Goal: Task Accomplishment & Management: Use online tool/utility

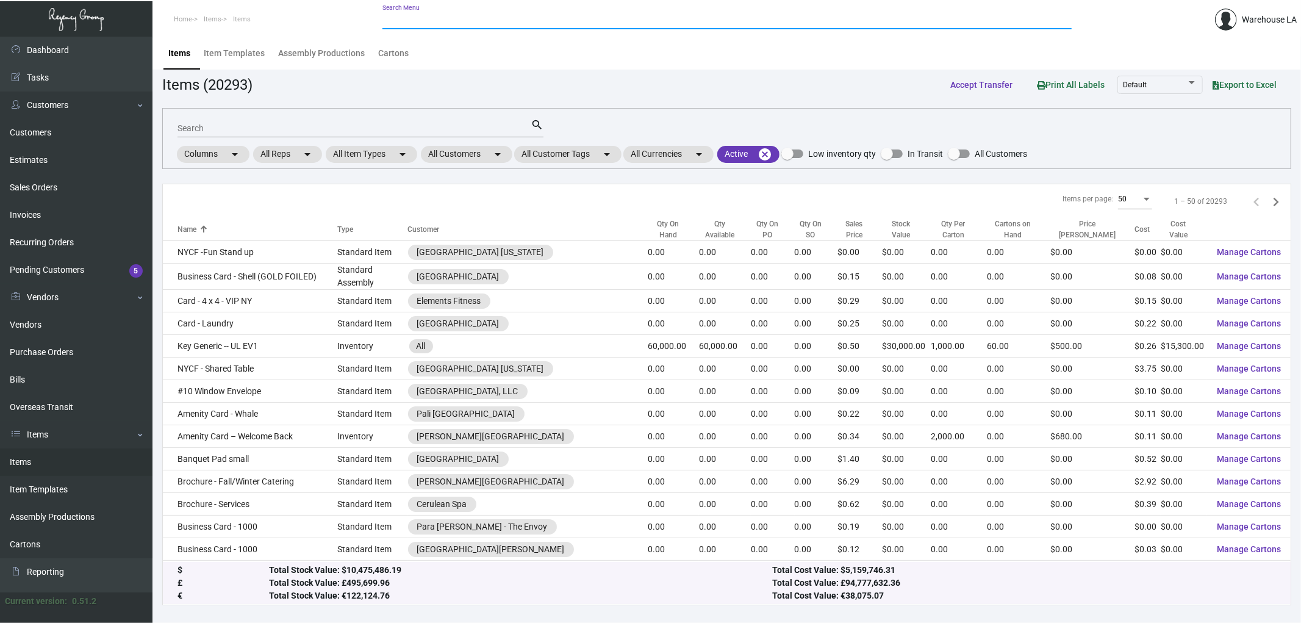
click at [464, 15] on input "Search Menu" at bounding box center [726, 20] width 689 height 10
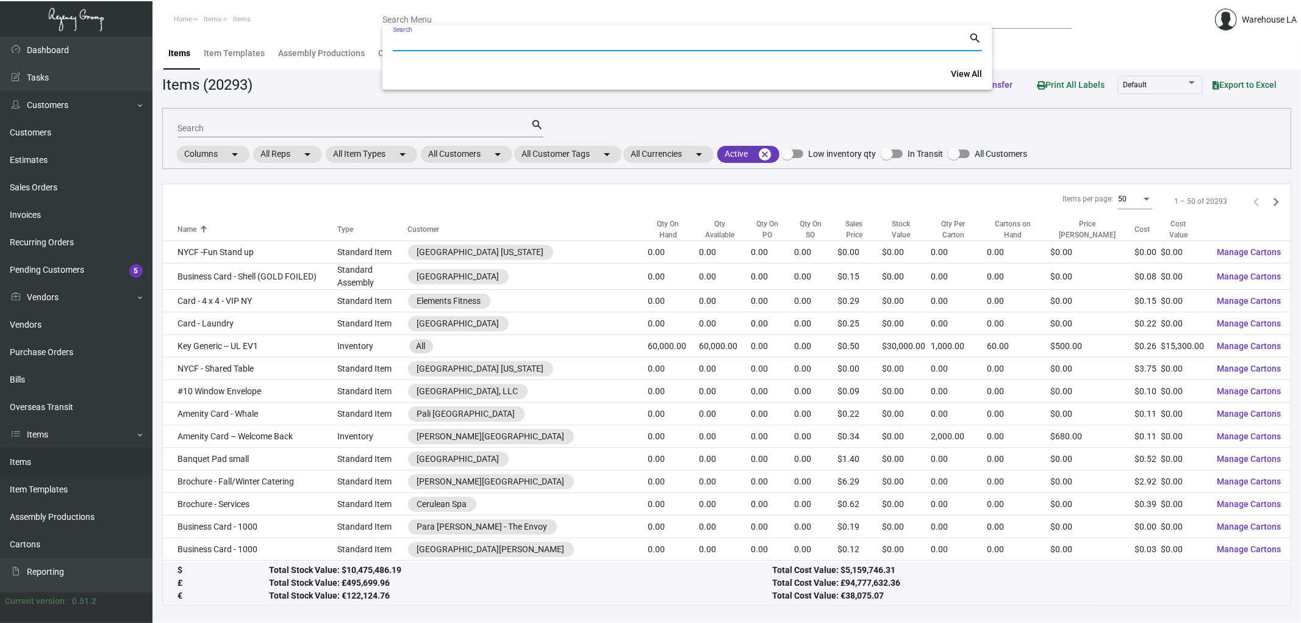
paste input "108335"
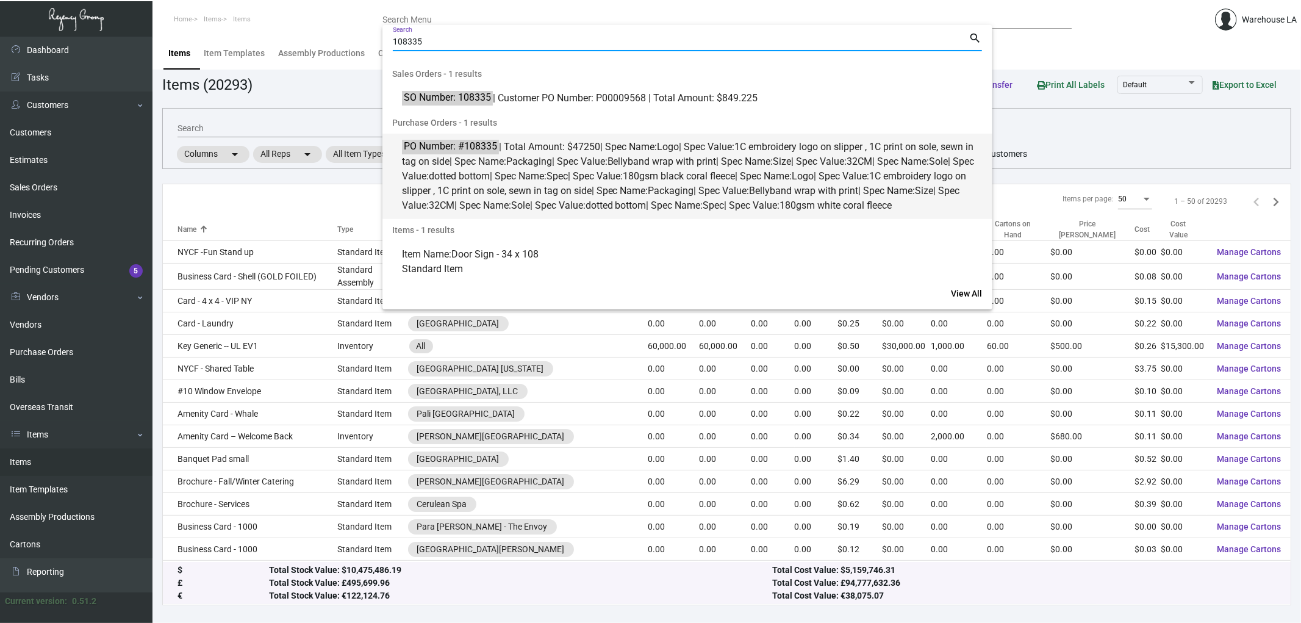
type input "108335"
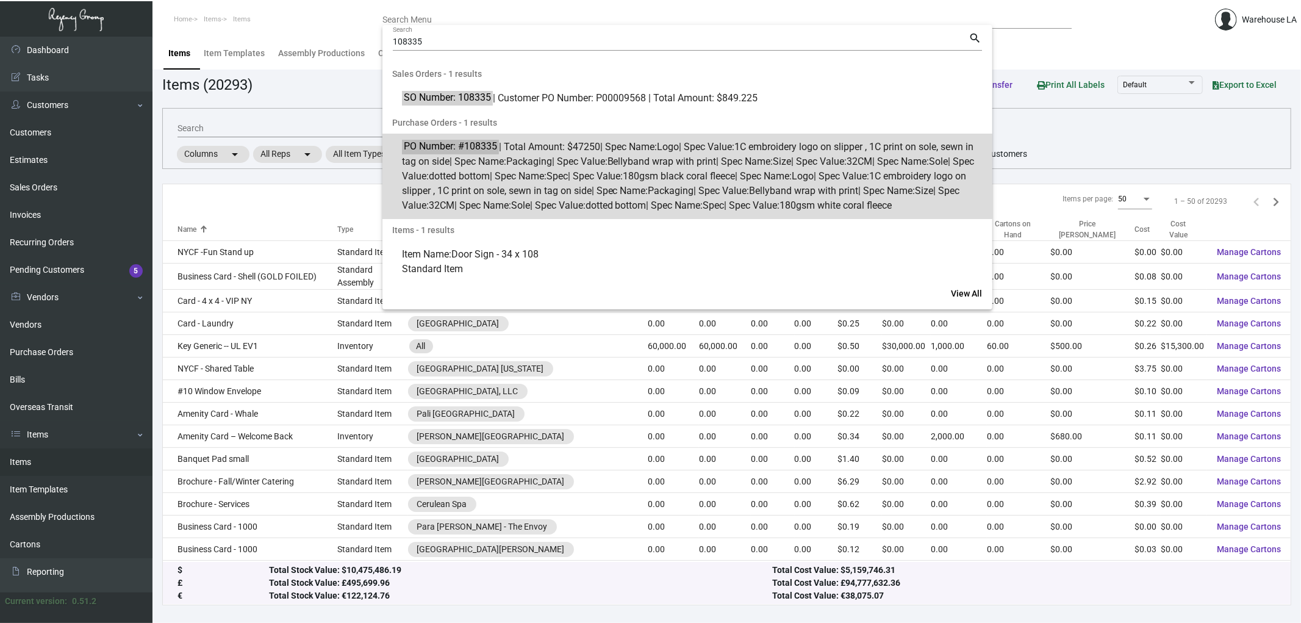
click at [447, 148] on mark "PO Number: #108335" at bounding box center [450, 145] width 97 height 15
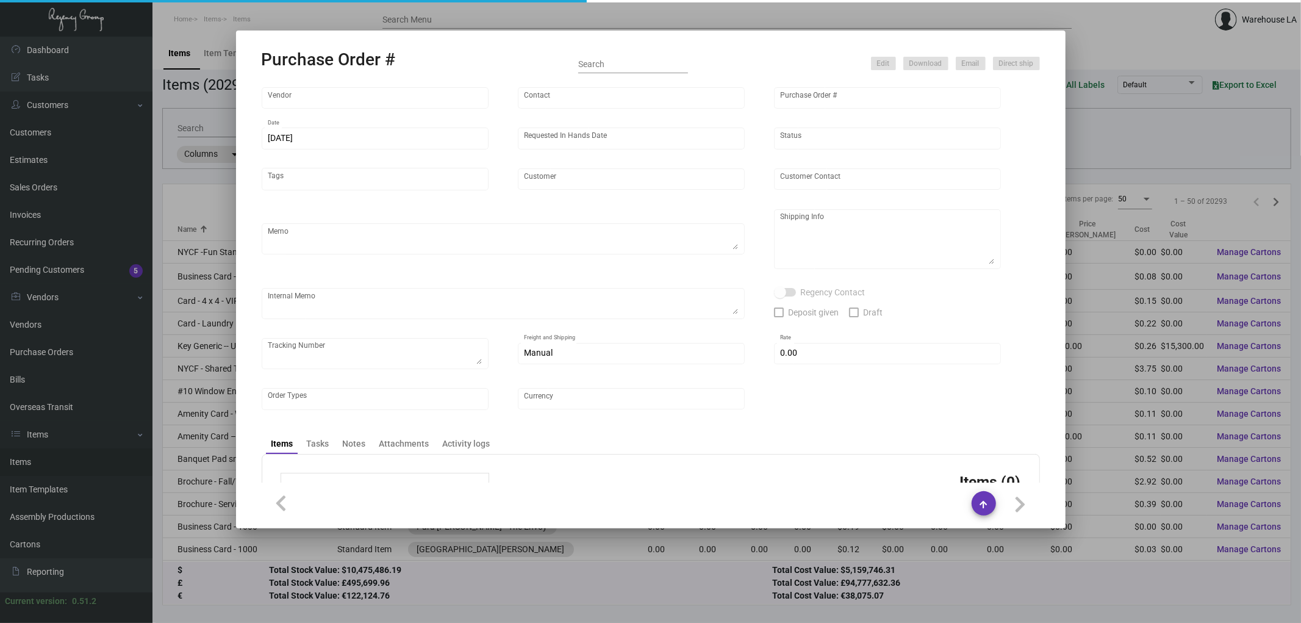
type input "Hangzhou [PERSON_NAME] Leisure Product Co. LTD"
type input "[PERSON_NAME]"
type input "108335"
type input "[DATE]"
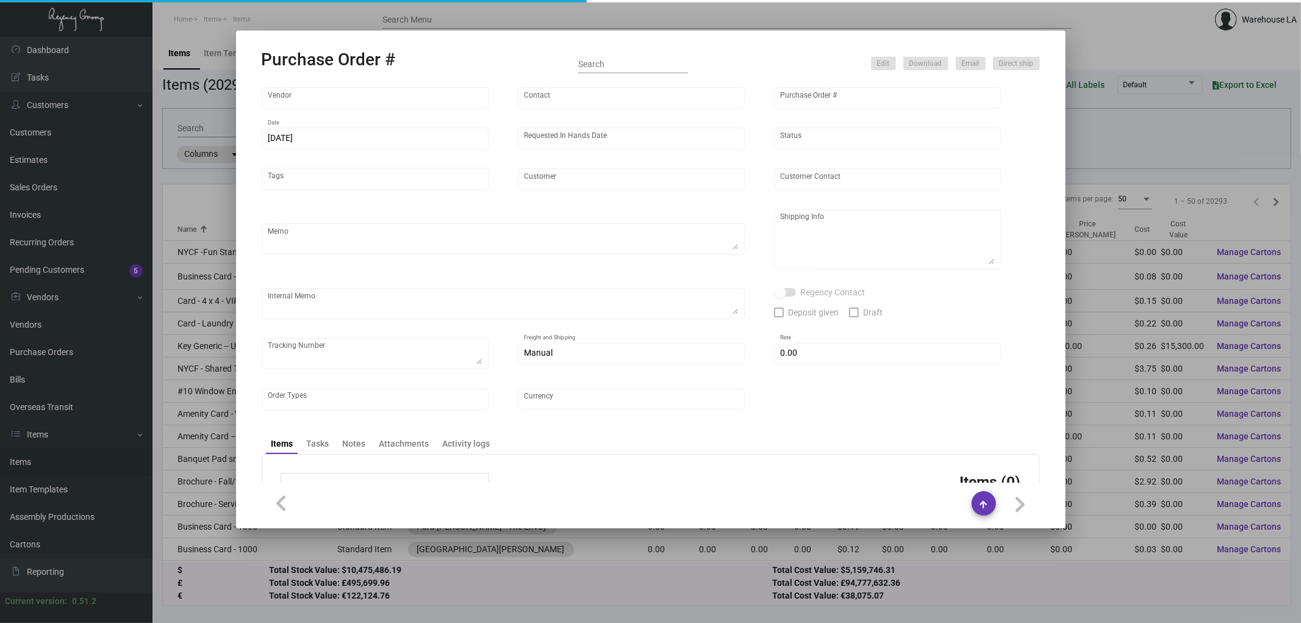
type input "[PERSON_NAME] Lodgeworks Partners"
type textarea "10K per color for the first batch, rest pending shipping instruction"
type textarea "Regency Group NJ - [PERSON_NAME] [STREET_ADDRESS]"
checkbox input "true"
type input "$ 0.00"
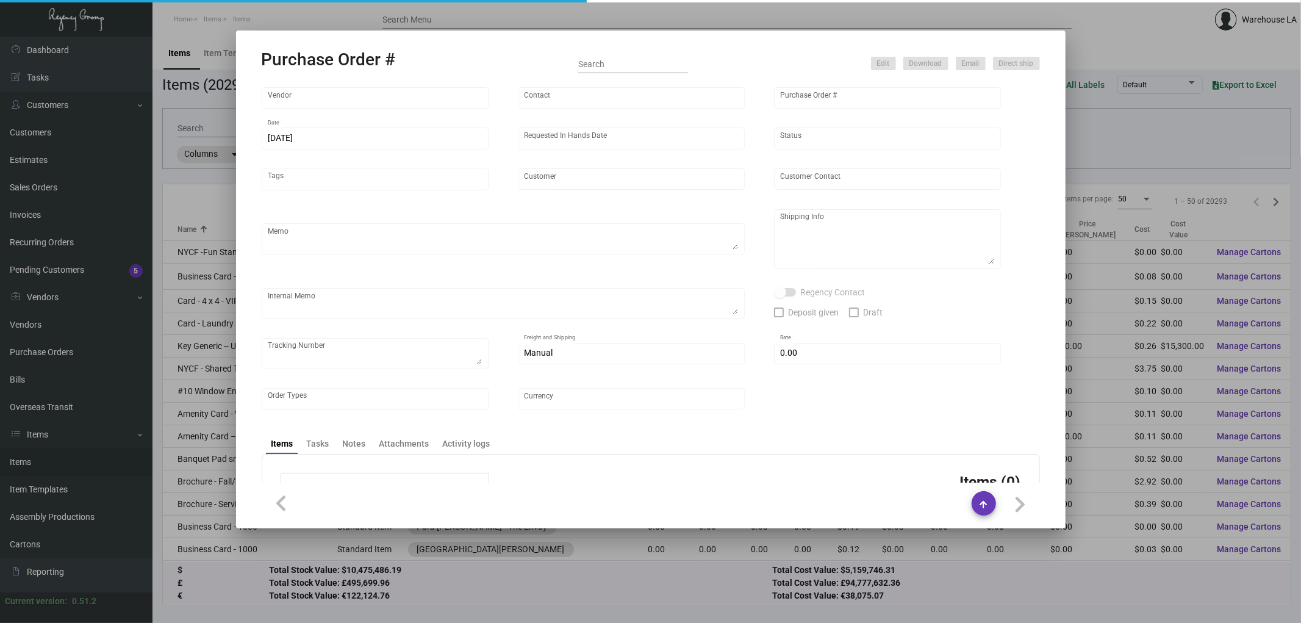
type input "United States Dollar $"
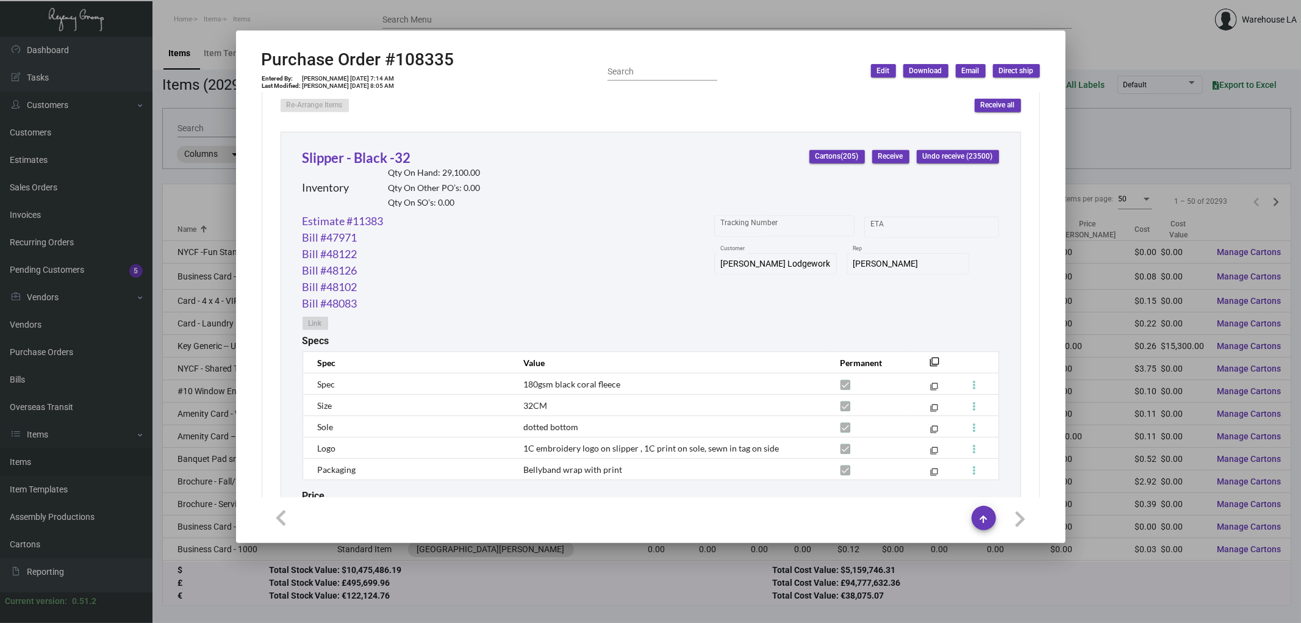
scroll to position [542, 0]
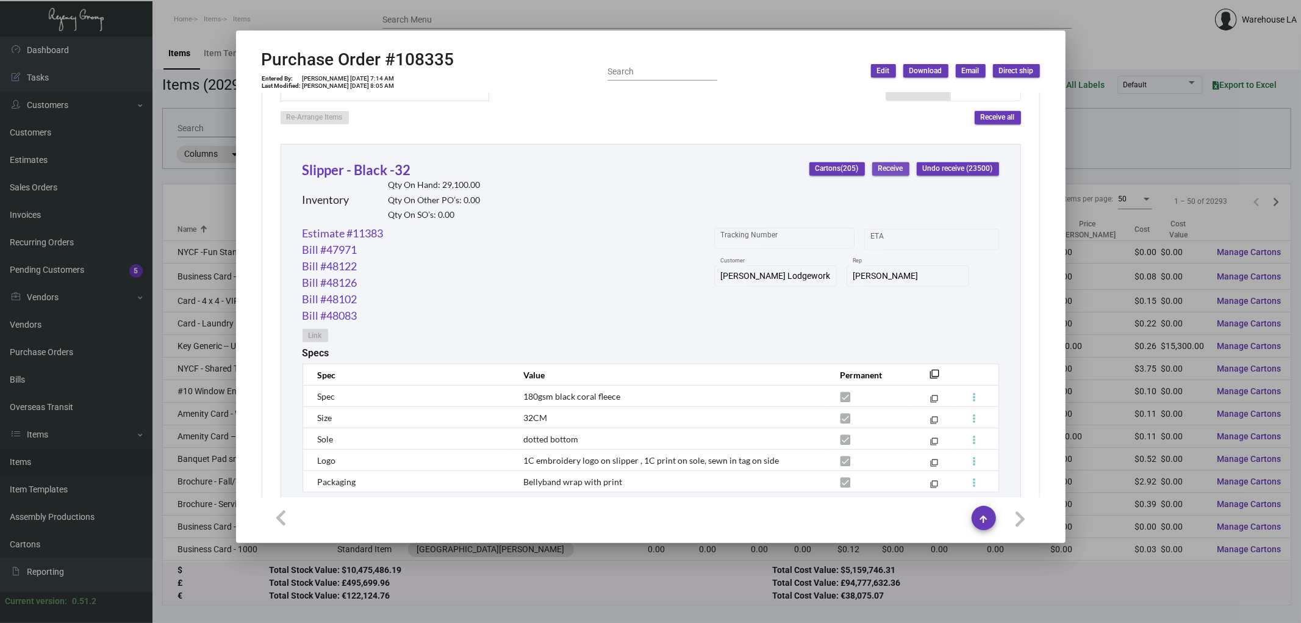
click at [878, 174] on span "Receive" at bounding box center [890, 168] width 25 height 10
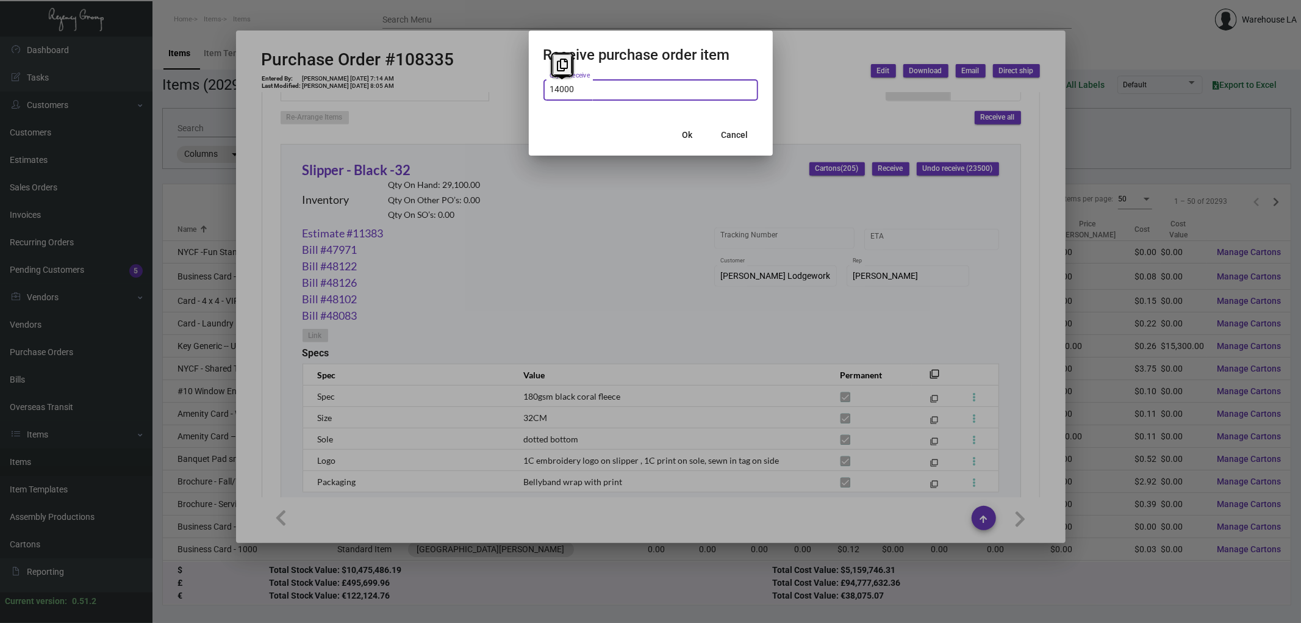
click at [647, 89] on input "14000" at bounding box center [650, 90] width 202 height 10
type input "1"
type input "3,000"
click at [578, 130] on div "Ok Cancel" at bounding box center [650, 134] width 215 height 41
click at [694, 135] on button "Ok" at bounding box center [687, 135] width 39 height 22
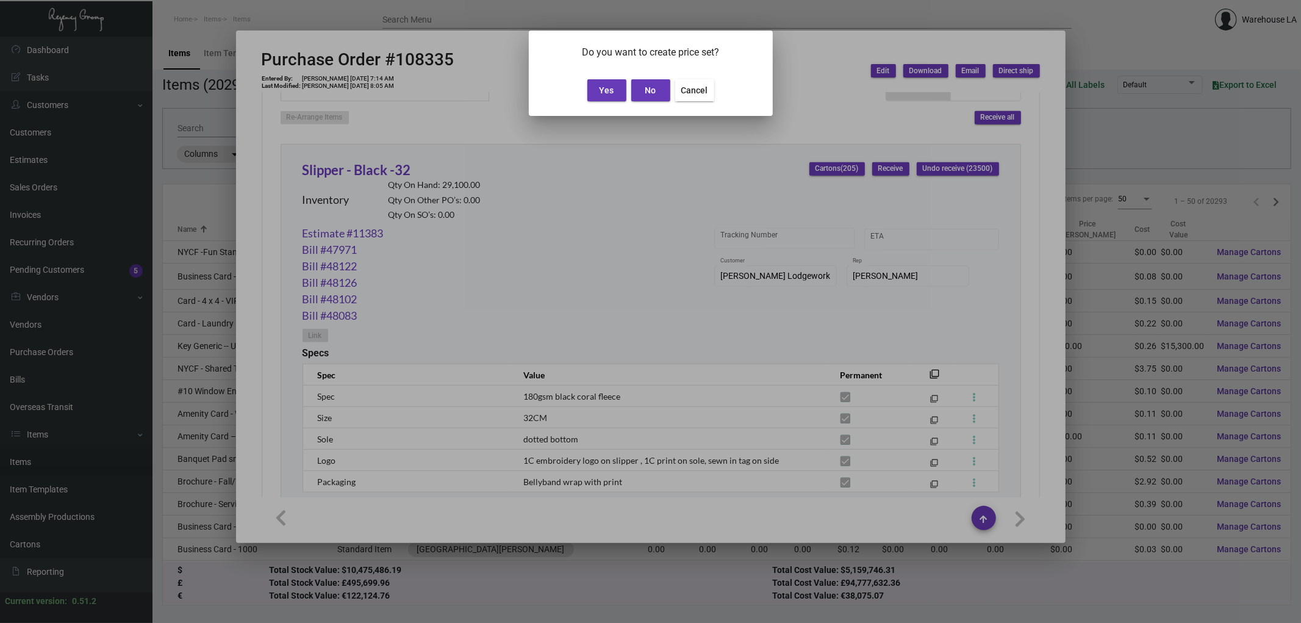
click at [596, 84] on button "Yes" at bounding box center [606, 90] width 39 height 22
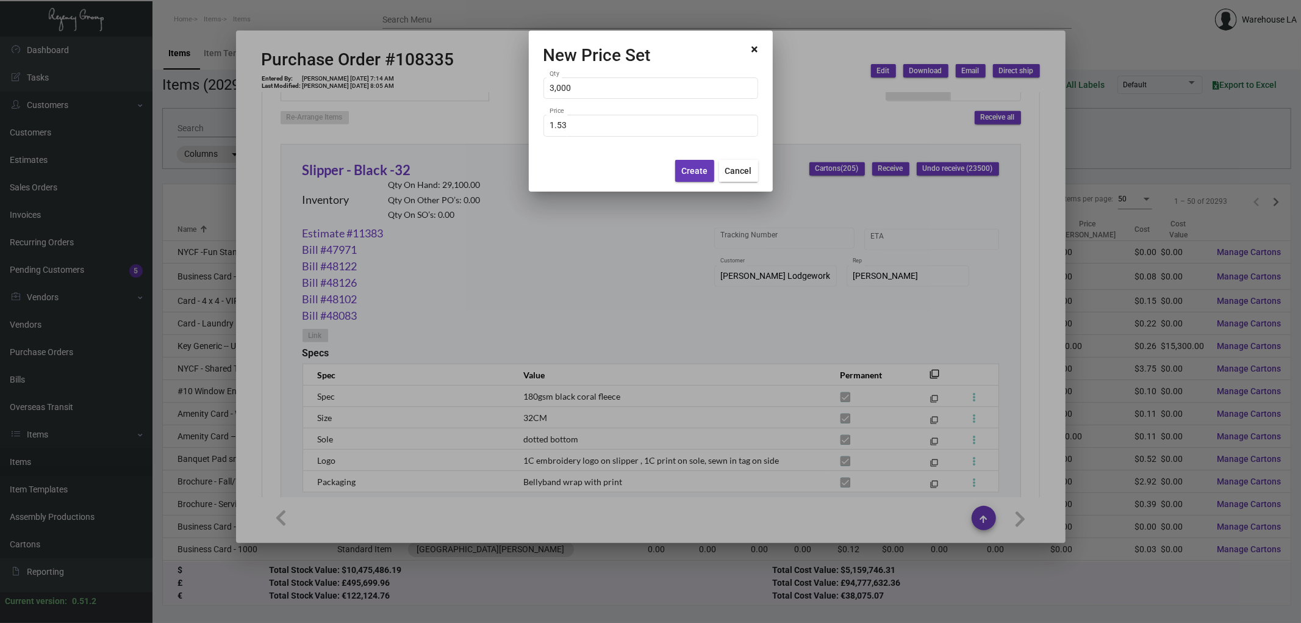
click at [681, 163] on button "Create" at bounding box center [694, 171] width 39 height 22
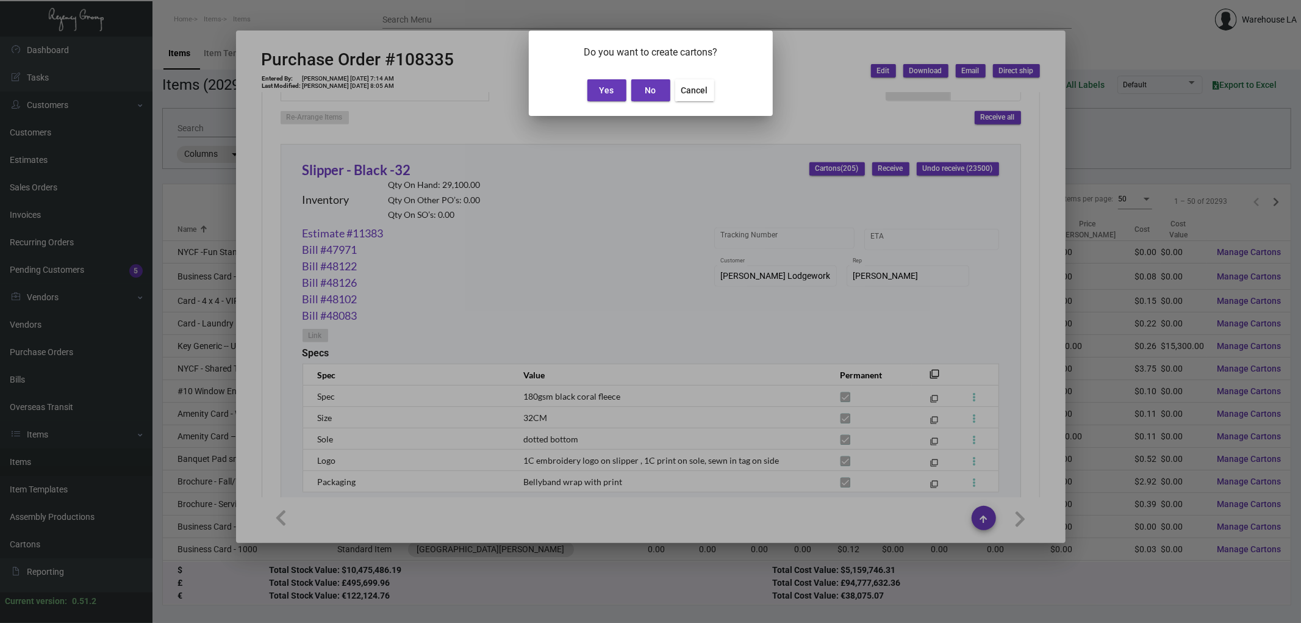
click at [592, 82] on button "Yes" at bounding box center [606, 90] width 39 height 22
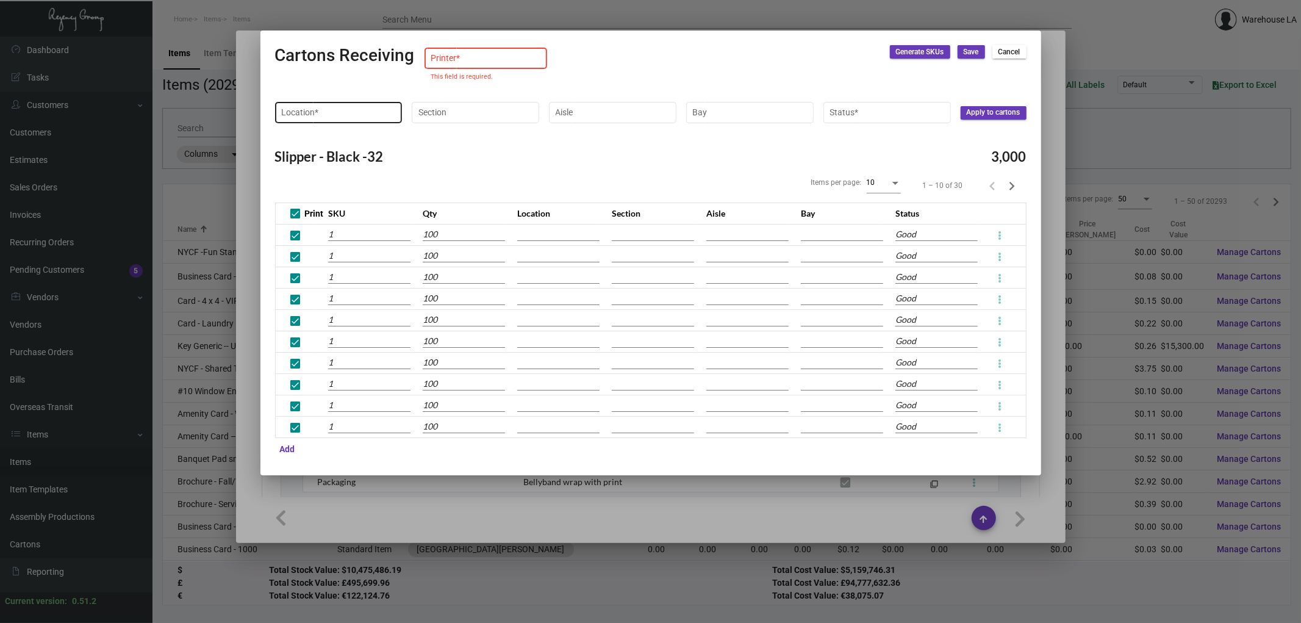
type input "10002037250270"
type input "10002037250271"
type input "10002037250272"
type input "10002037250273"
type input "10002037250274"
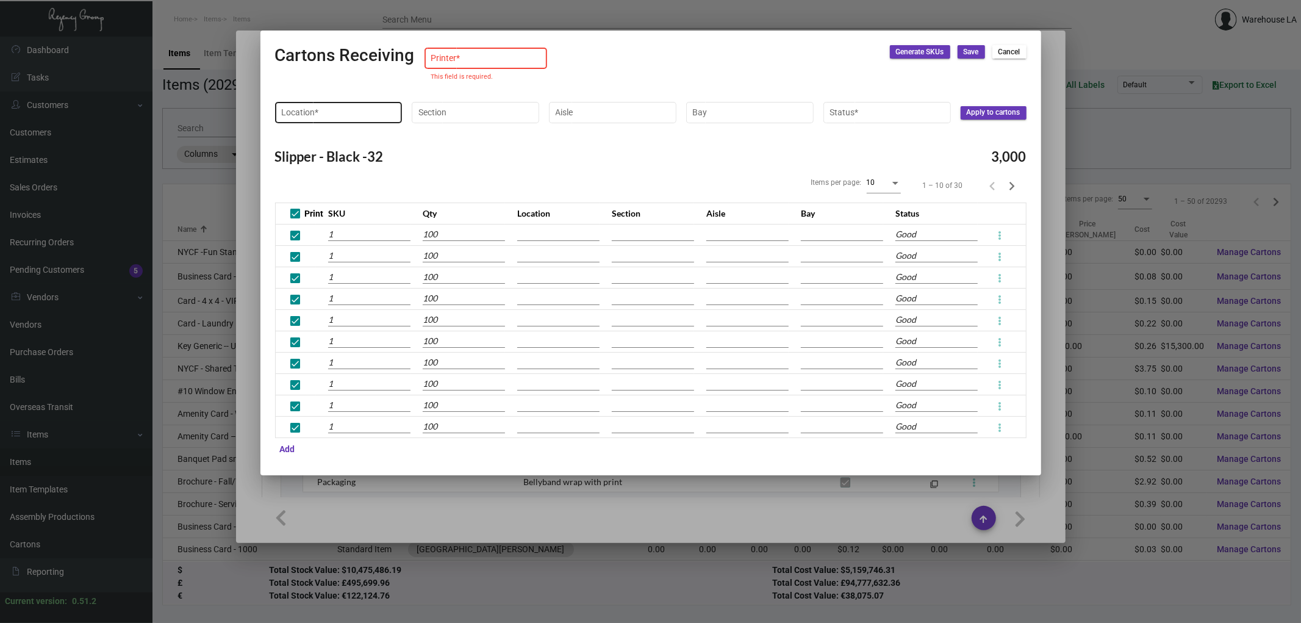
type input "10002037250275"
type input "10002037250276"
type input "10002037250277"
type input "10002037250278"
type input "10002037250279"
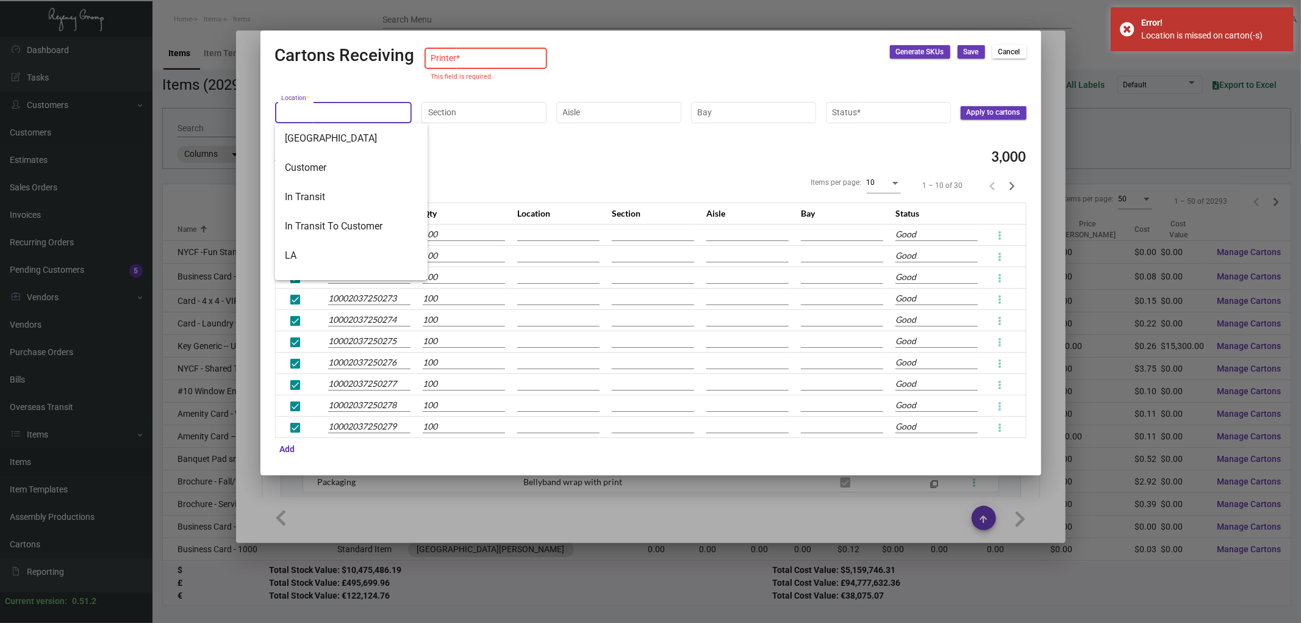
click at [350, 115] on input "Location *" at bounding box center [343, 112] width 124 height 10
click at [304, 257] on span "LA" at bounding box center [351, 255] width 133 height 29
type input "LA"
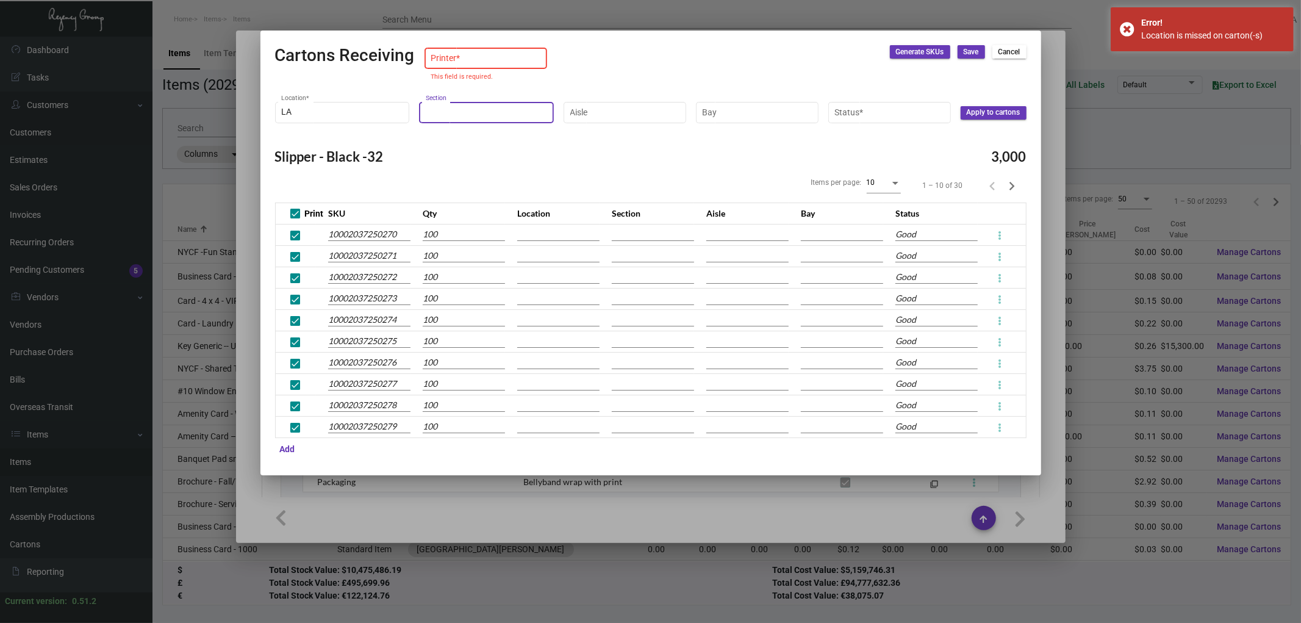
click at [470, 110] on input "Section" at bounding box center [487, 112] width 122 height 10
click at [450, 258] on span "6" at bounding box center [498, 266] width 133 height 29
type input "6"
click at [587, 120] on div "Aisle" at bounding box center [625, 111] width 110 height 24
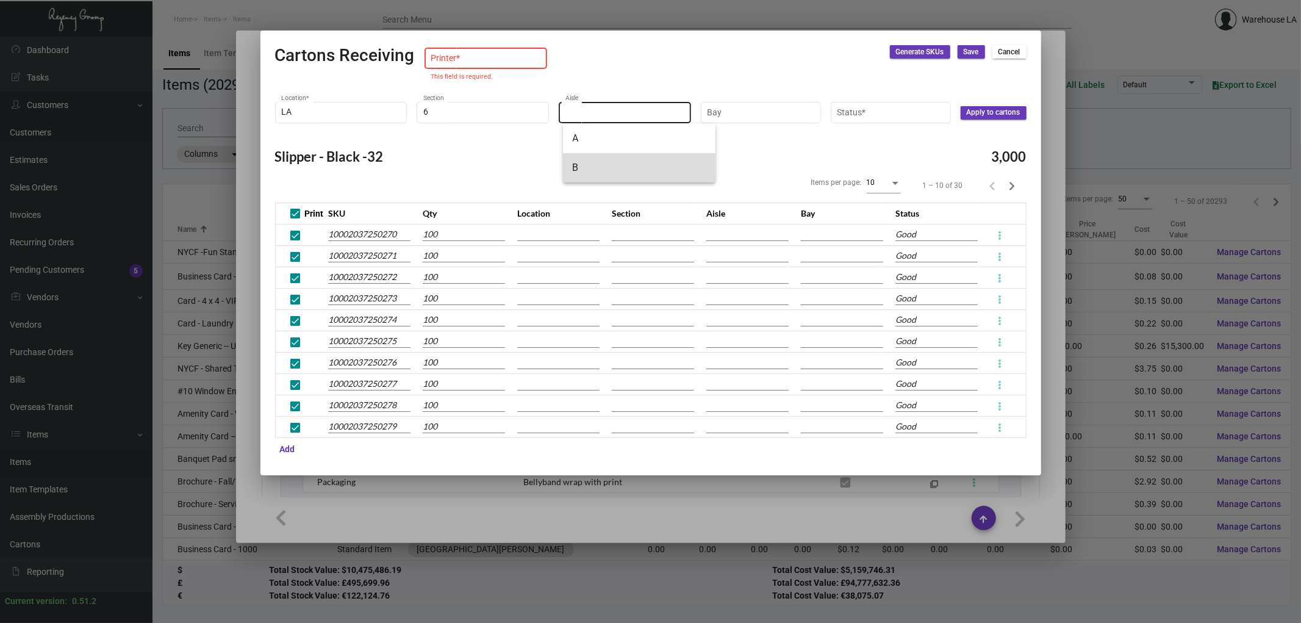
drag, startPoint x: 582, startPoint y: 160, endPoint x: 684, endPoint y: 120, distance: 110.1
click at [584, 160] on span "B" at bounding box center [639, 167] width 133 height 29
type input "B"
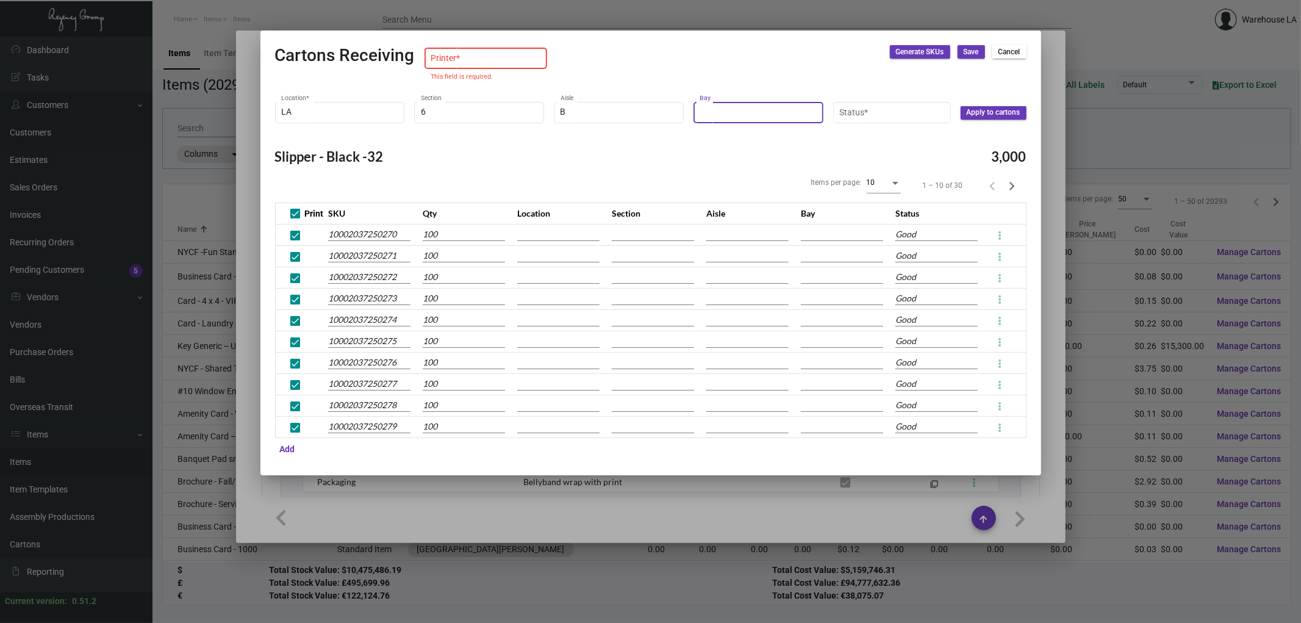
click at [748, 113] on input "Bay" at bounding box center [757, 112] width 117 height 10
click at [737, 192] on span "3" at bounding box center [772, 196] width 133 height 29
type input "3"
click at [844, 113] on input "Status *" at bounding box center [891, 112] width 105 height 10
click at [856, 191] on span "Good" at bounding box center [899, 196] width 133 height 29
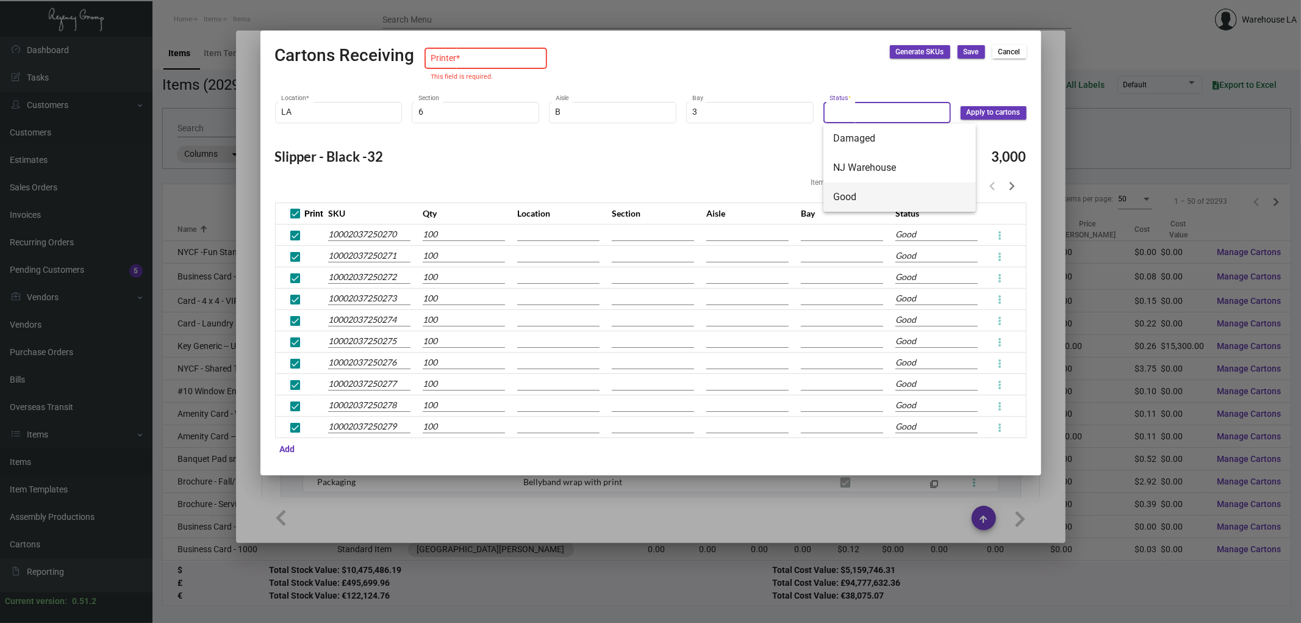
type input "Good"
click at [980, 118] on button "Apply to cartons" at bounding box center [993, 112] width 66 height 13
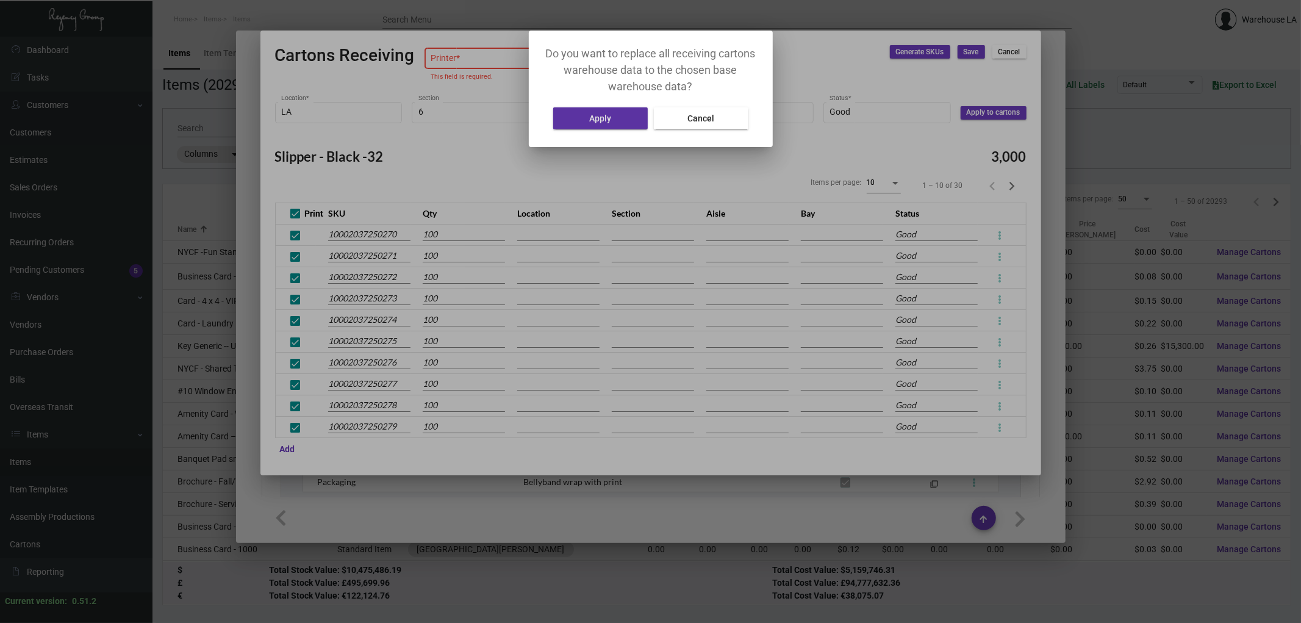
click at [619, 129] on div "Apply Cancel" at bounding box center [650, 118] width 215 height 28
click at [620, 110] on button "Apply" at bounding box center [600, 118] width 95 height 22
type input "LA"
type input "6"
type input "B"
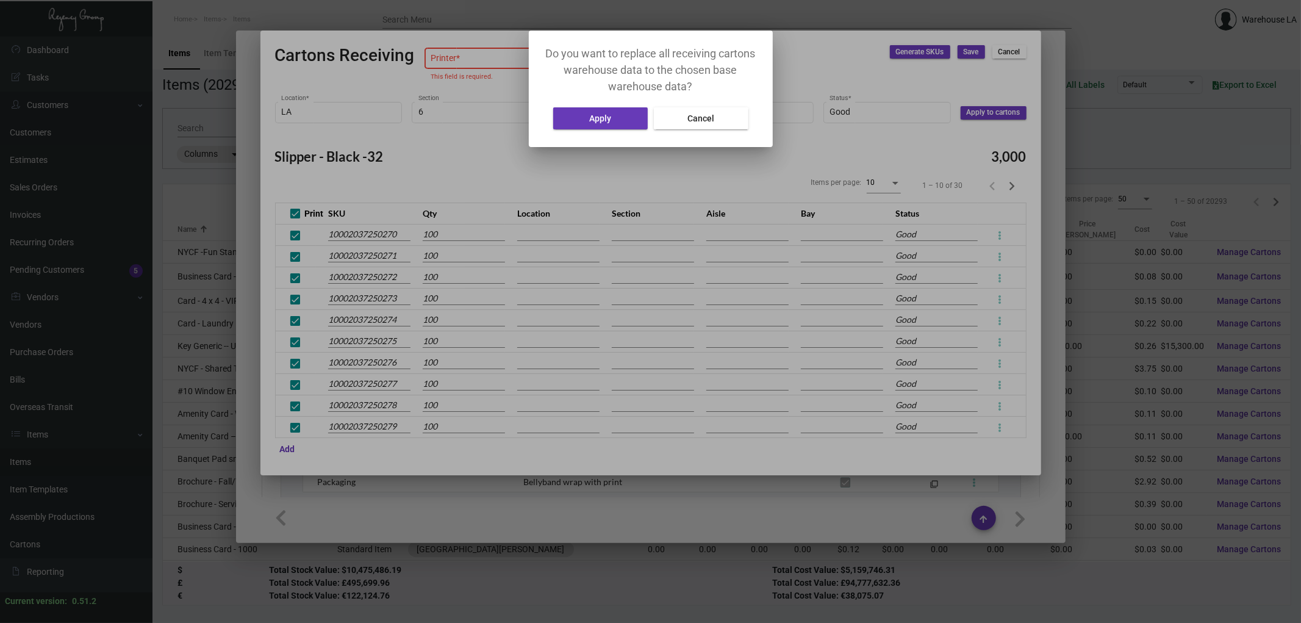
type input "3"
type input "LA"
type input "6"
type input "B"
type input "3"
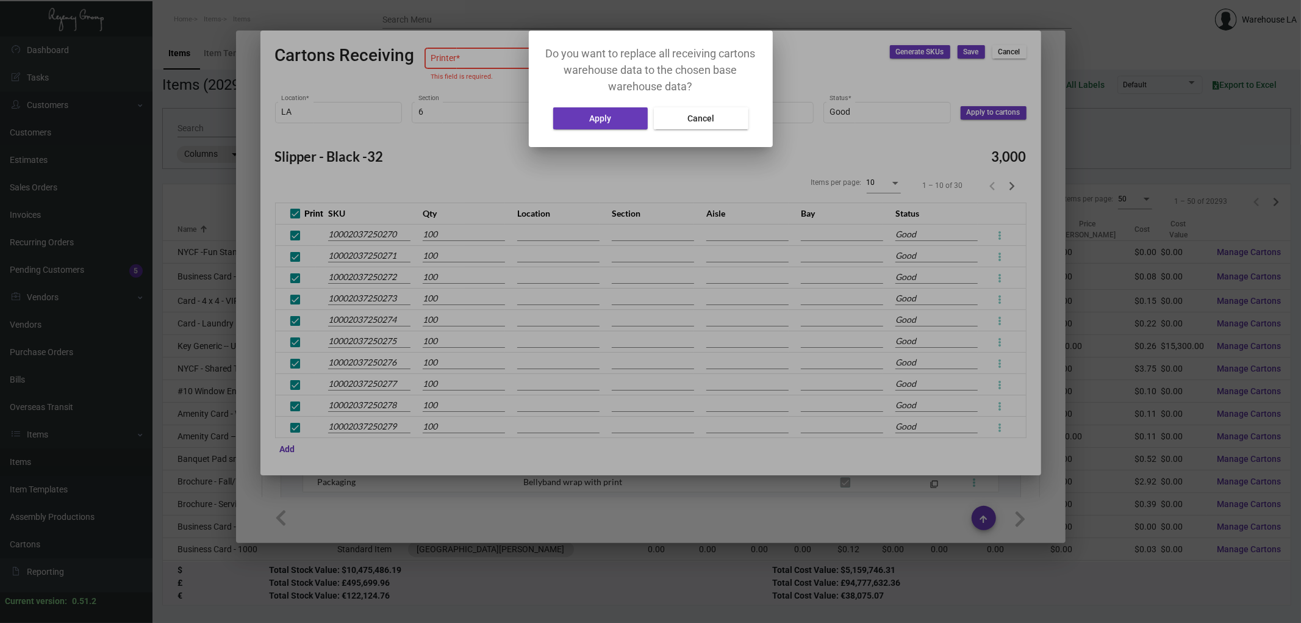
type input "LA"
type input "6"
type input "B"
type input "3"
type input "LA"
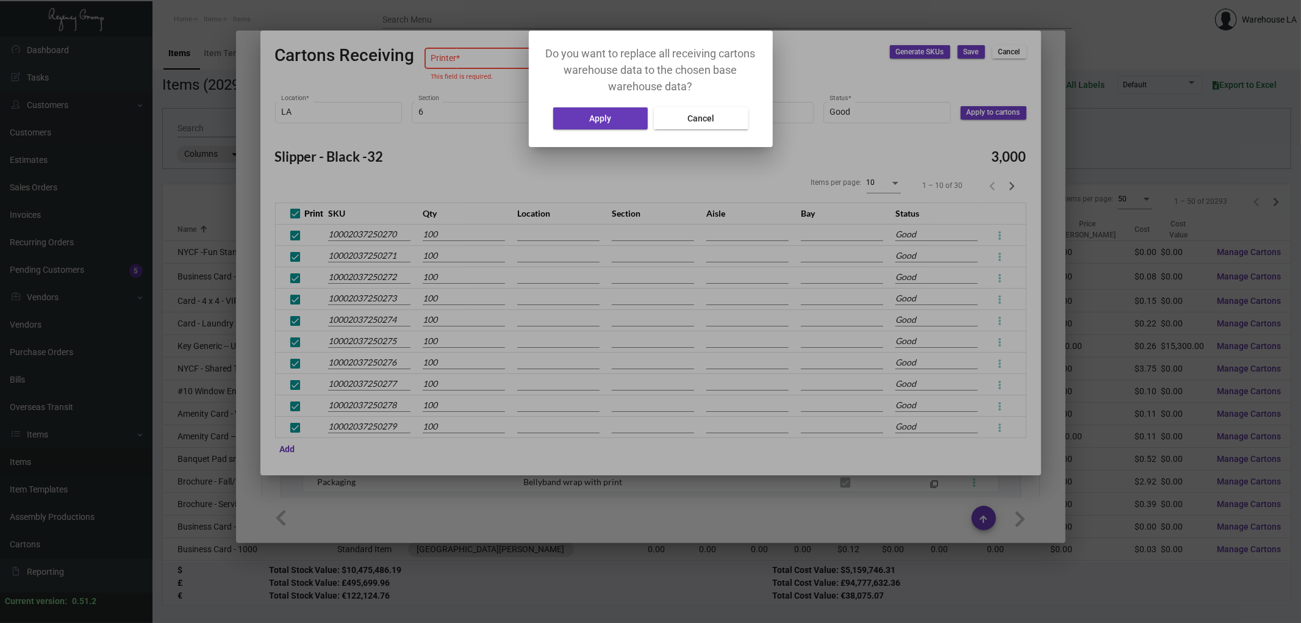
type input "6"
type input "B"
type input "3"
type input "LA"
type input "6"
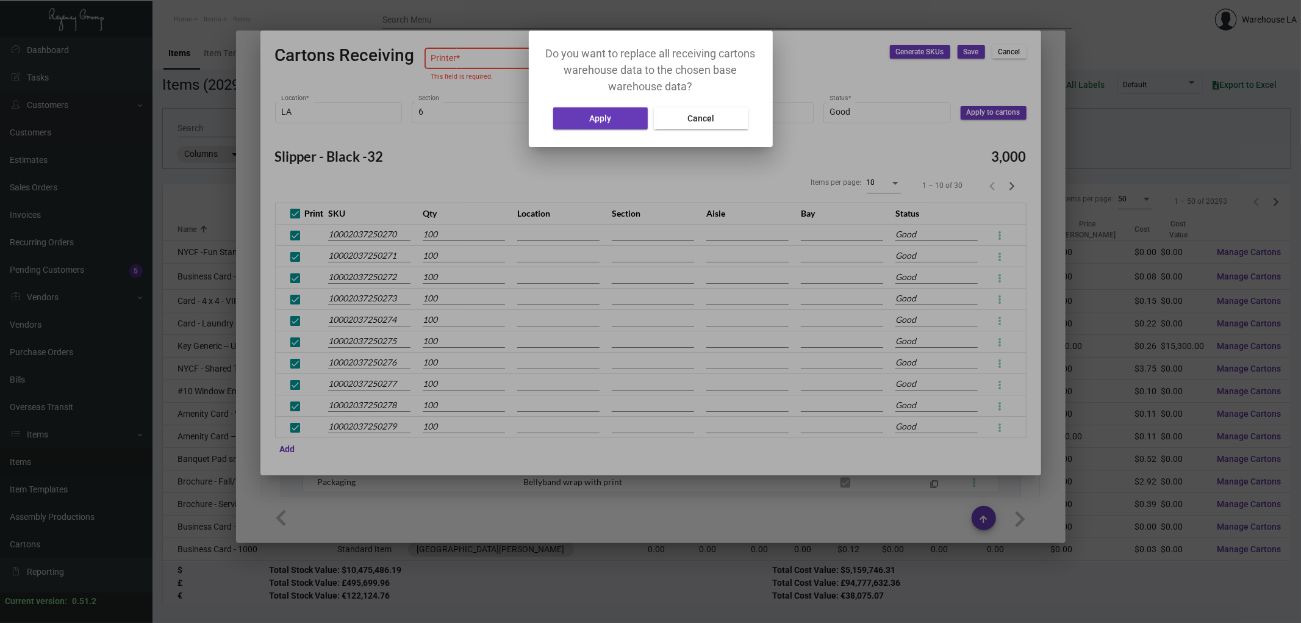
type input "B"
type input "3"
type input "LA"
type input "6"
type input "B"
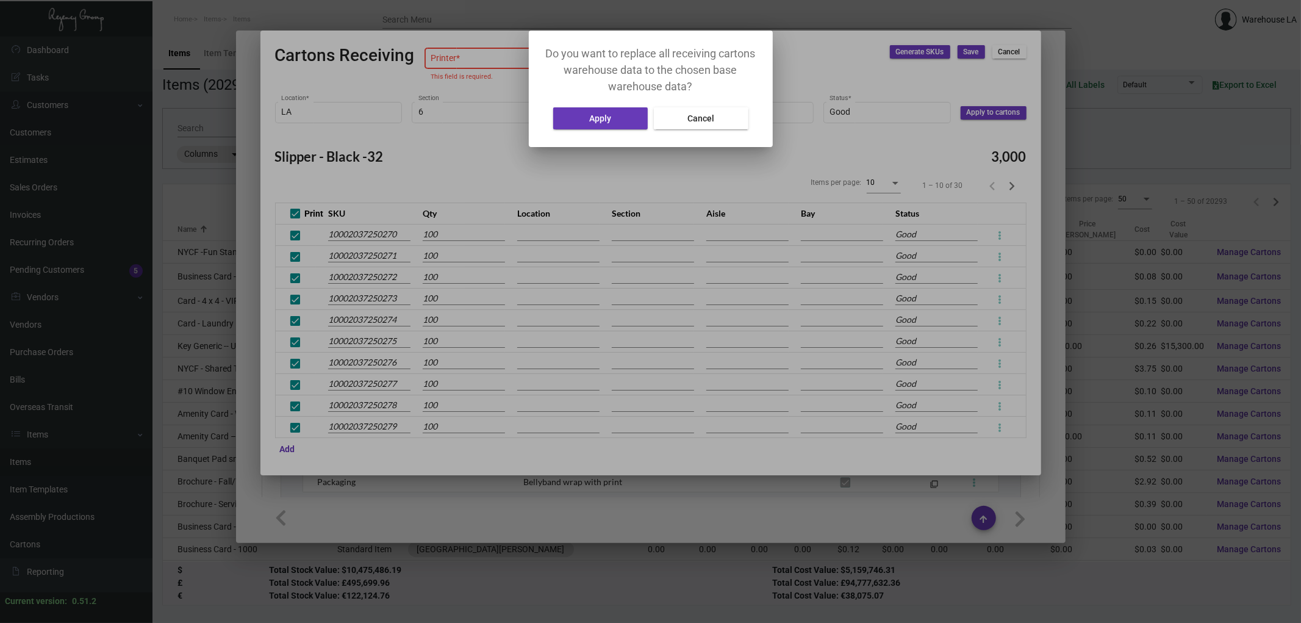
type input "3"
type input "LA"
type input "6"
type input "B"
type input "3"
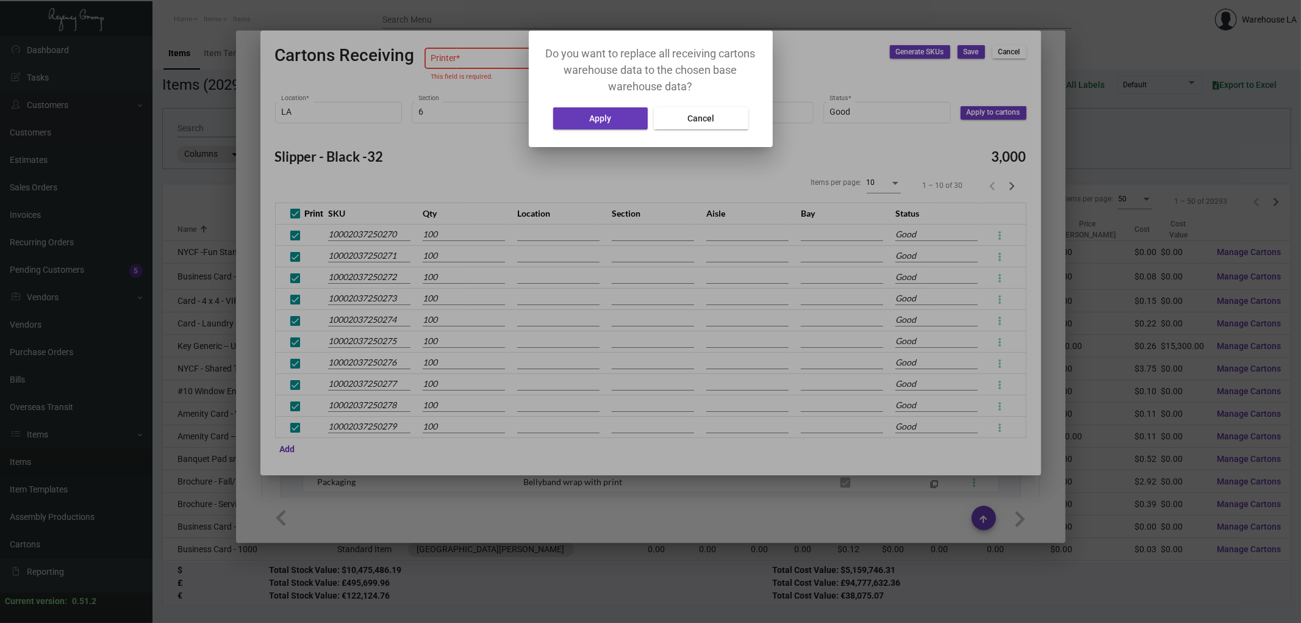
type input "LA"
type input "6"
type input "B"
type input "3"
type input "LA"
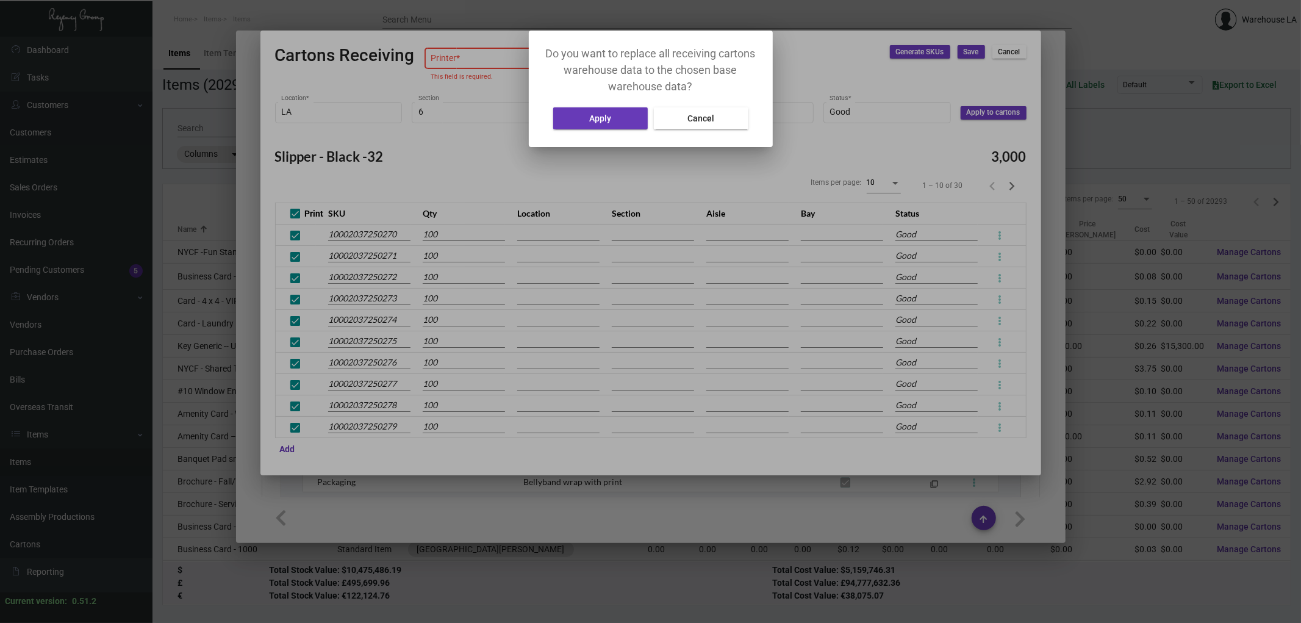
type input "6"
type input "B"
type input "3"
type input "LA"
type input "6"
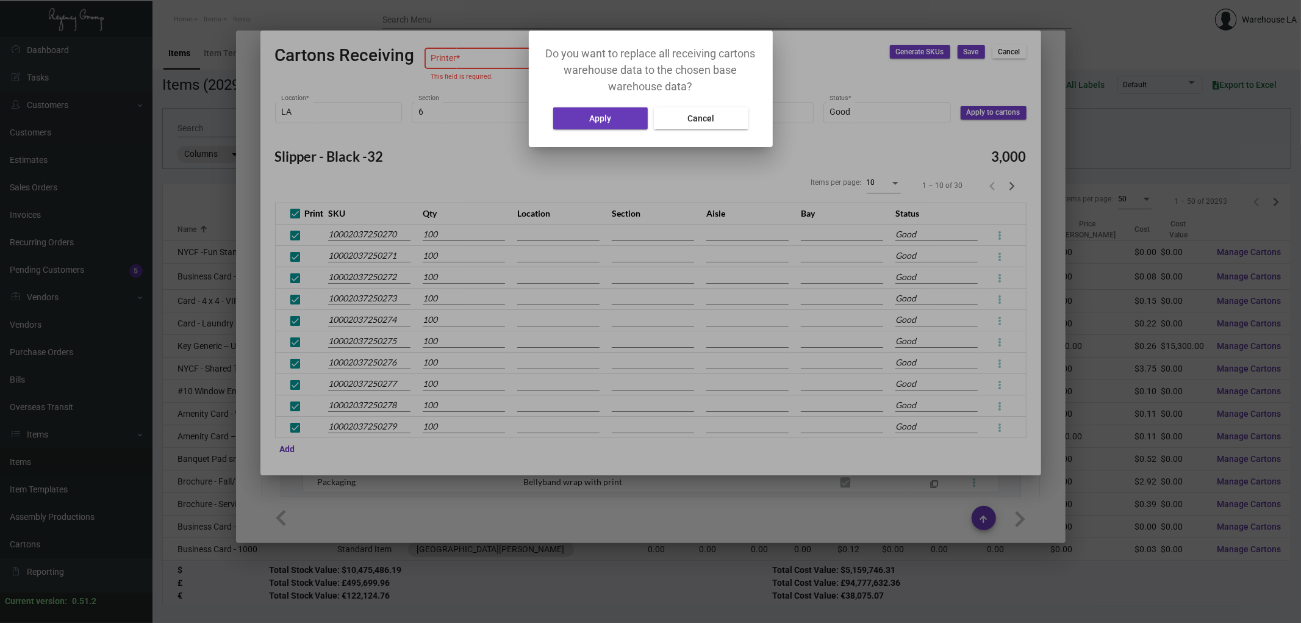
type input "B"
type input "3"
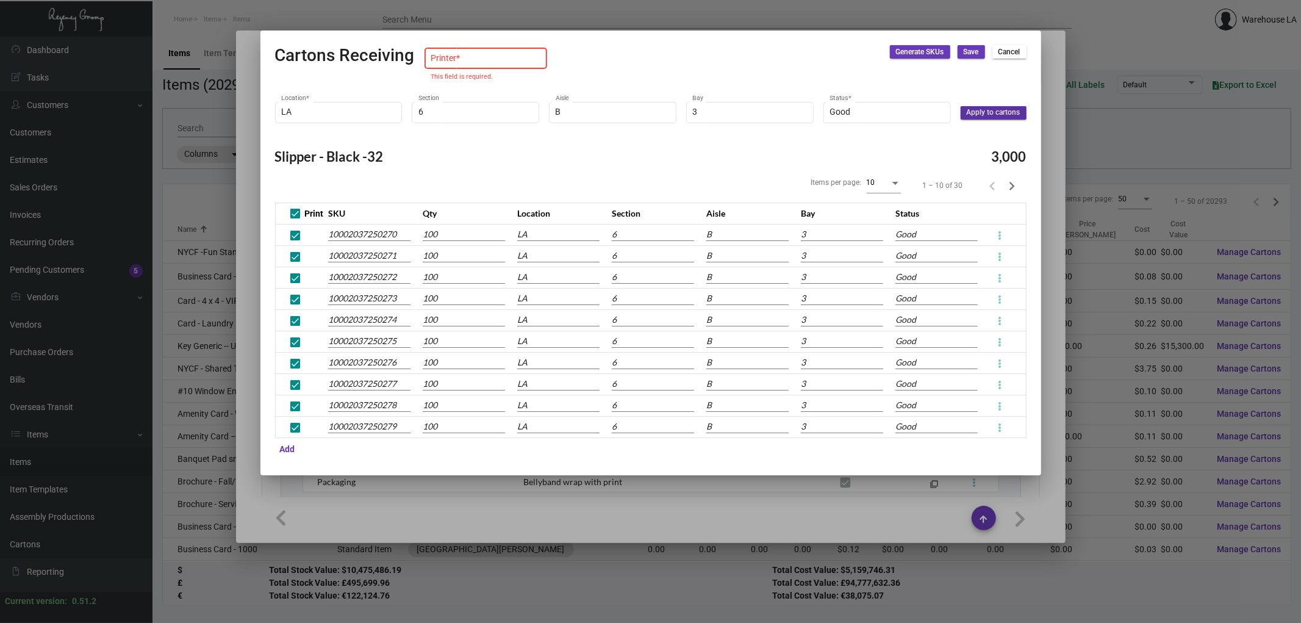
click at [977, 52] on span "Save" at bounding box center [971, 52] width 15 height 10
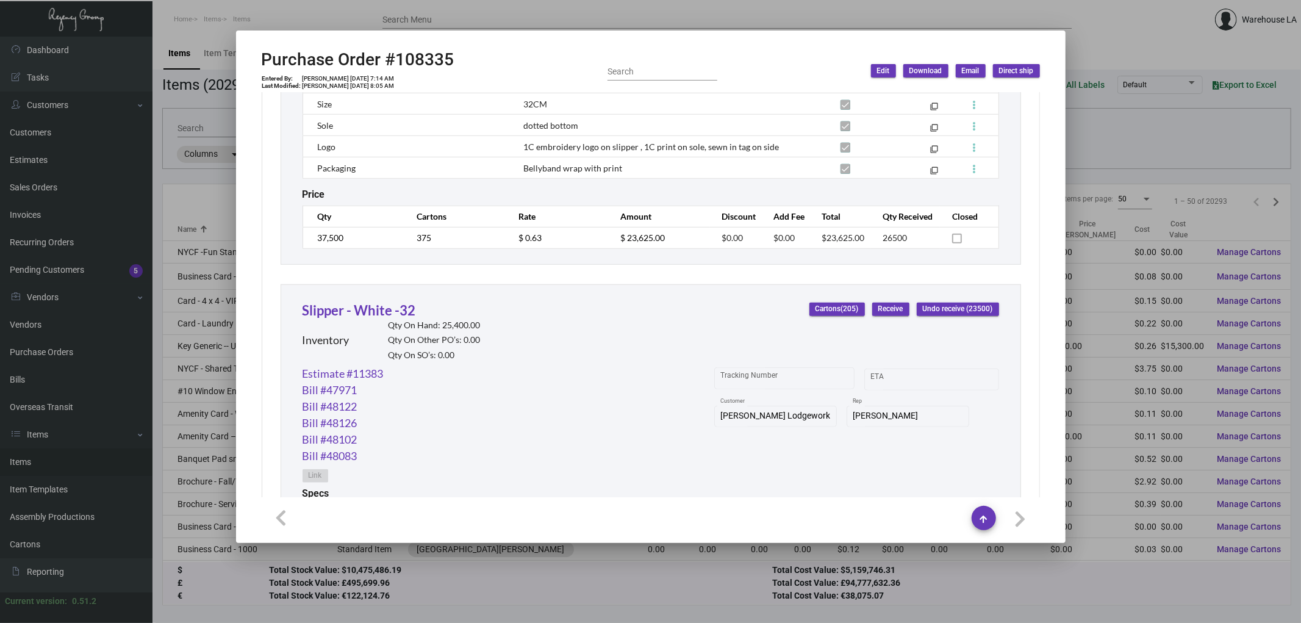
scroll to position [832, 0]
